Goal: Information Seeking & Learning: Find specific fact

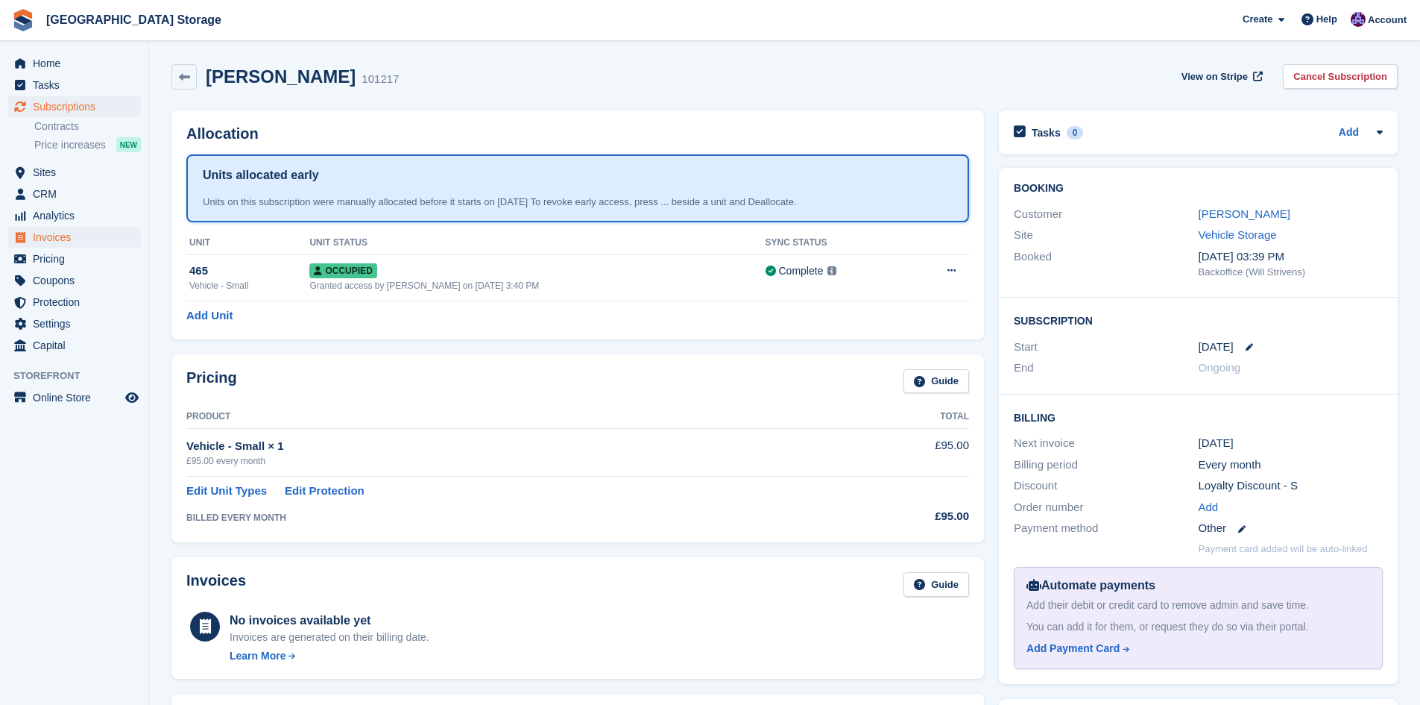
scroll to position [2, 0]
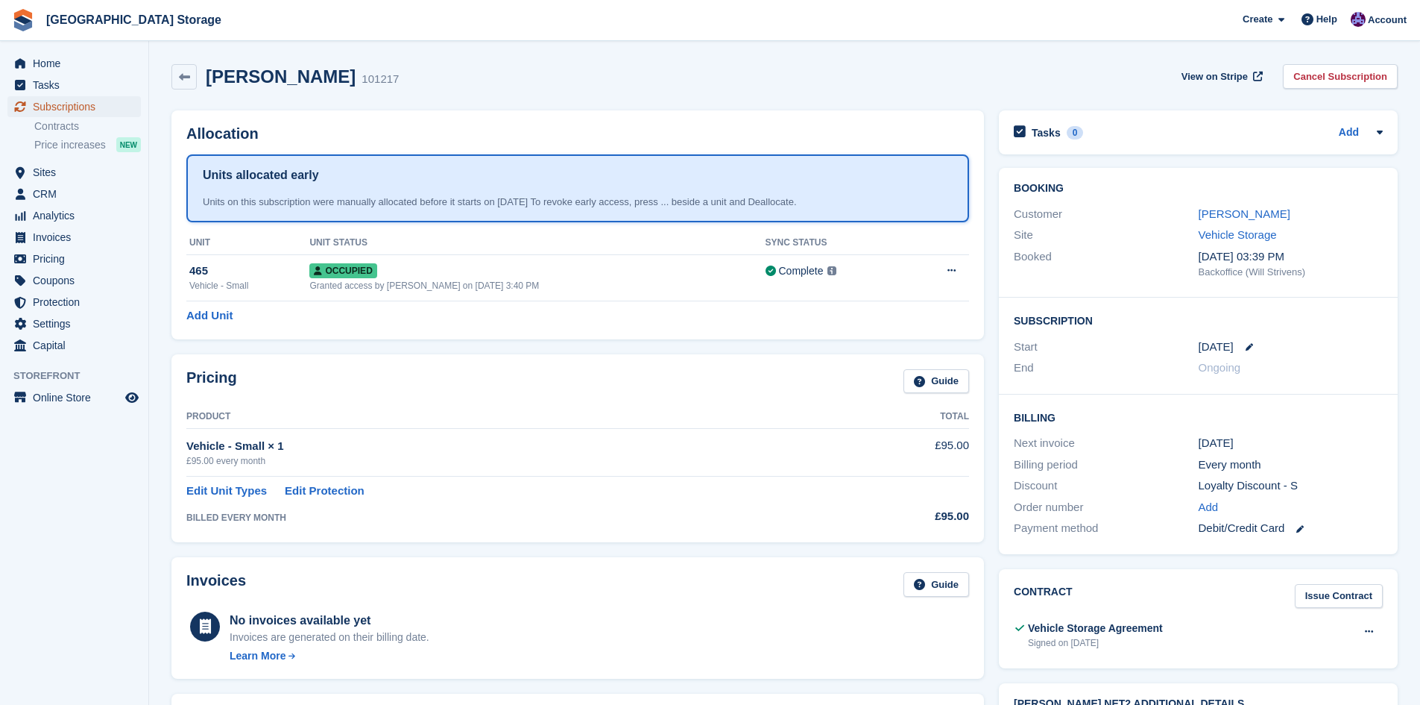
click at [62, 101] on span "Subscriptions" at bounding box center [77, 106] width 89 height 21
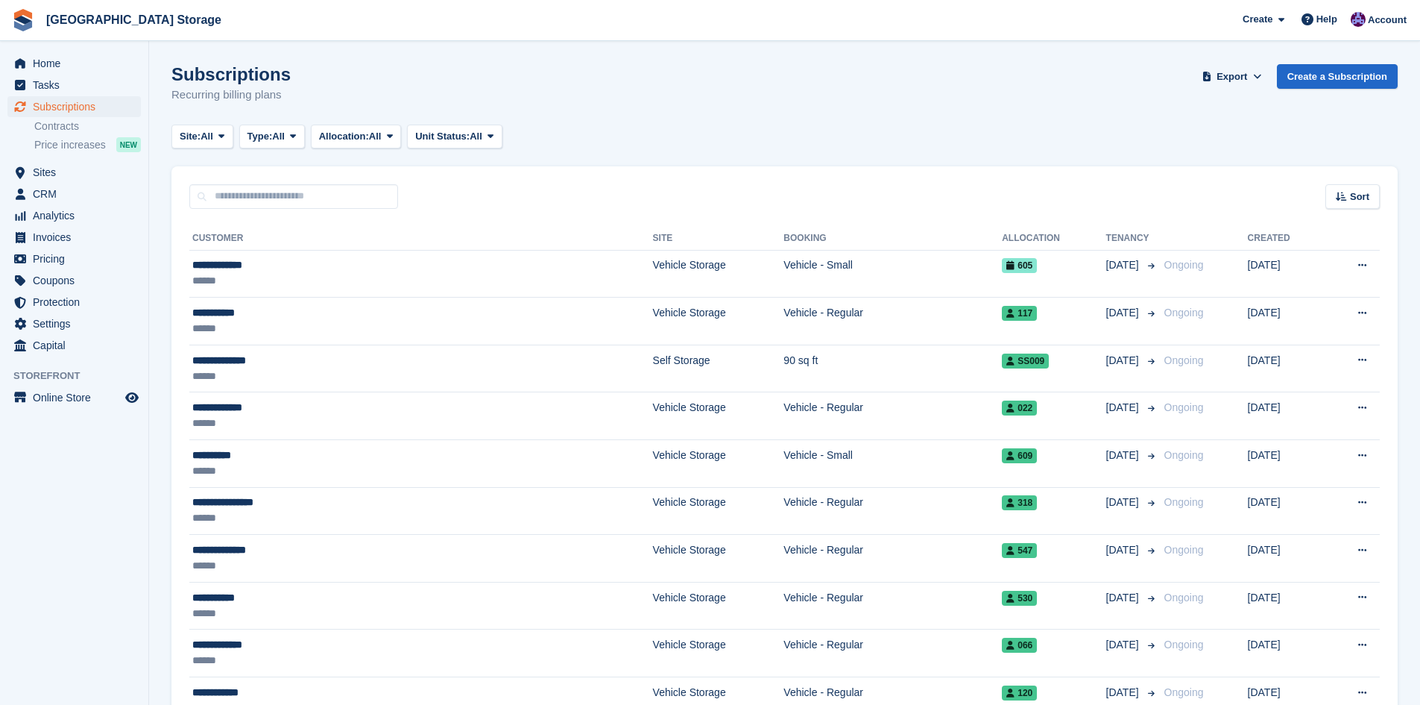
click at [291, 182] on div "Sort Sort by Customer name Date created Move in date Move out date Created (old…" at bounding box center [784, 187] width 1227 height 43
drag, startPoint x: 292, startPoint y: 189, endPoint x: 303, endPoint y: 190, distance: 11.2
click at [292, 189] on input "text" at bounding box center [293, 196] width 209 height 25
type input "******"
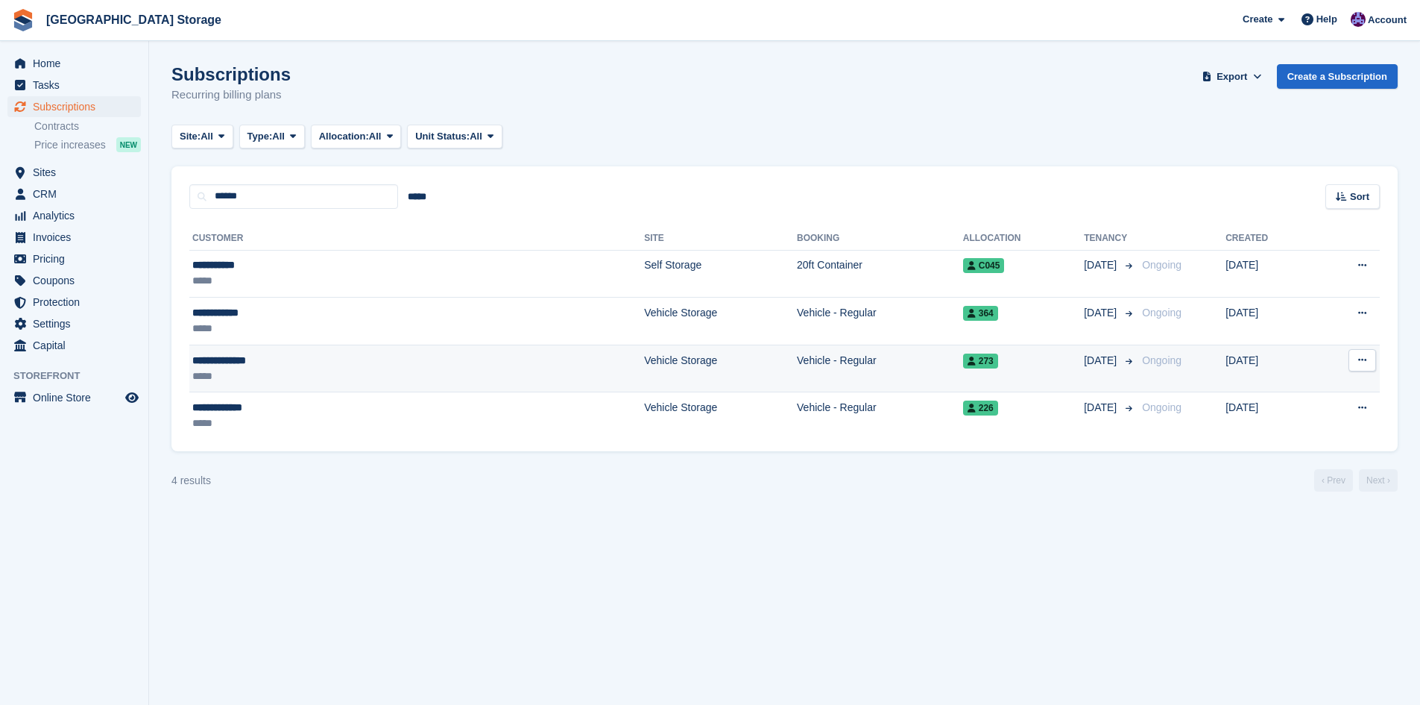
click at [963, 362] on span "273" at bounding box center [980, 360] width 35 height 15
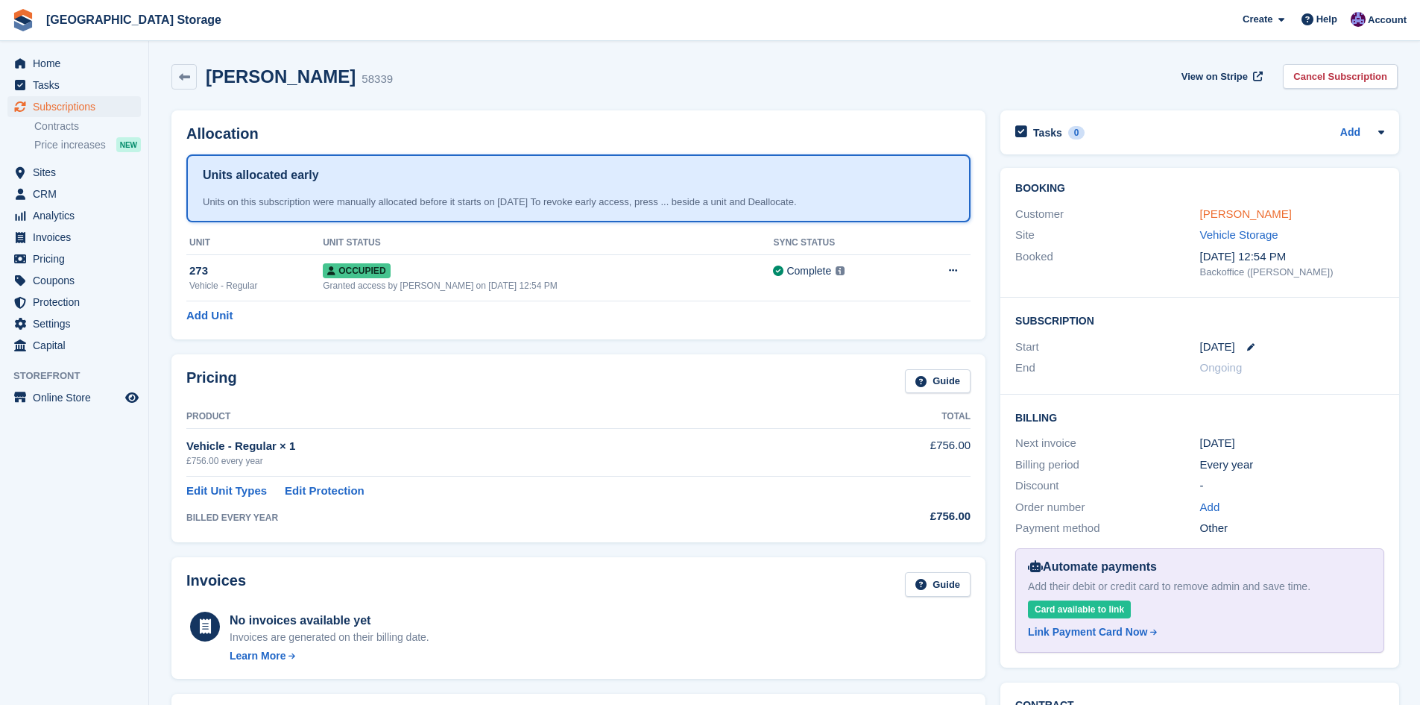
click at [1242, 216] on link "[PERSON_NAME]" at bounding box center [1246, 213] width 92 height 13
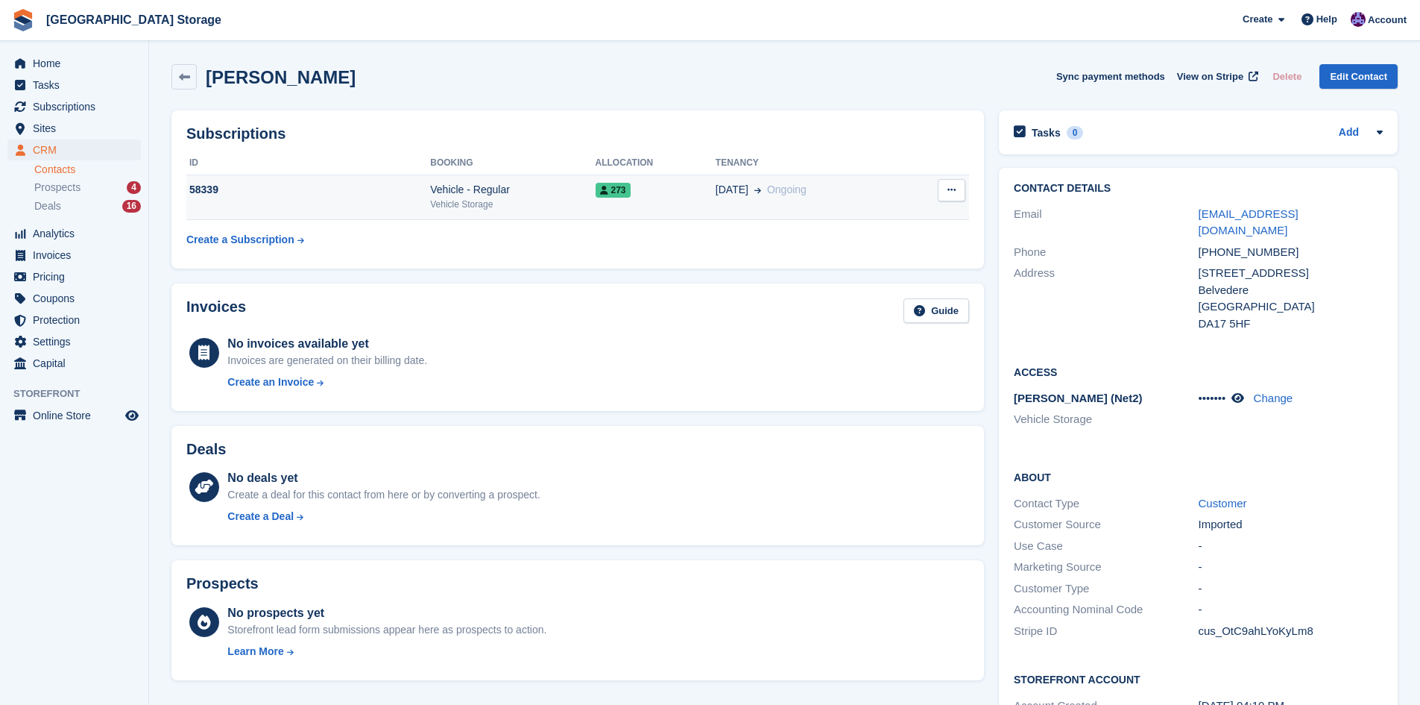
click at [543, 201] on div "Vehicle Storage" at bounding box center [512, 204] width 165 height 13
